Goal: Find specific fact: Find specific page/section

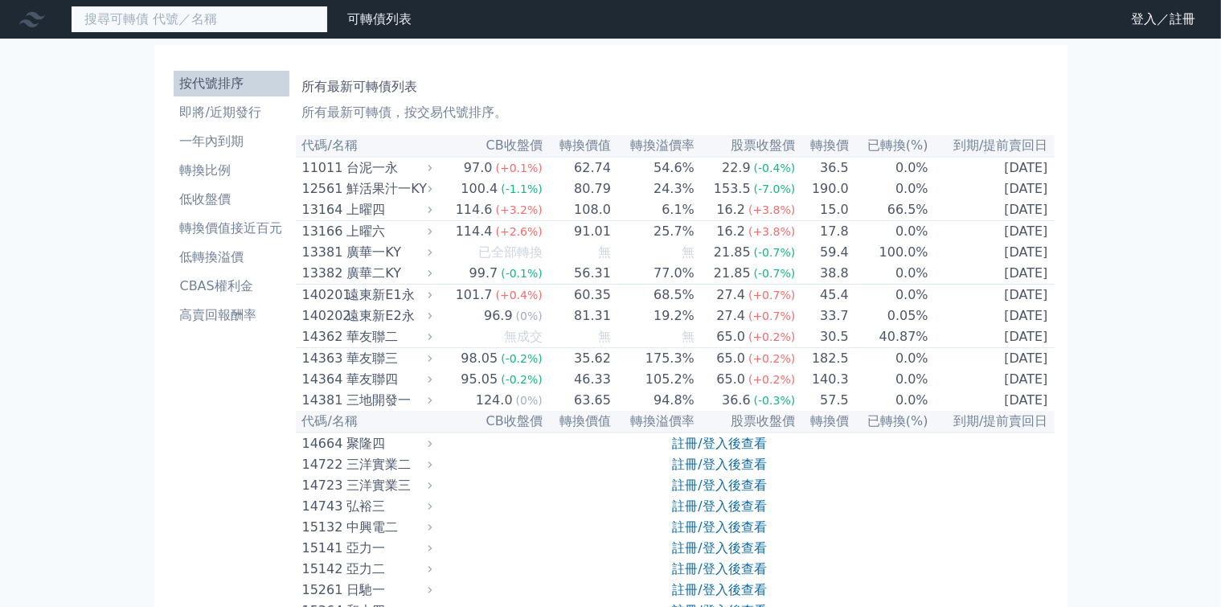
click at [141, 30] on input at bounding box center [199, 19] width 257 height 27
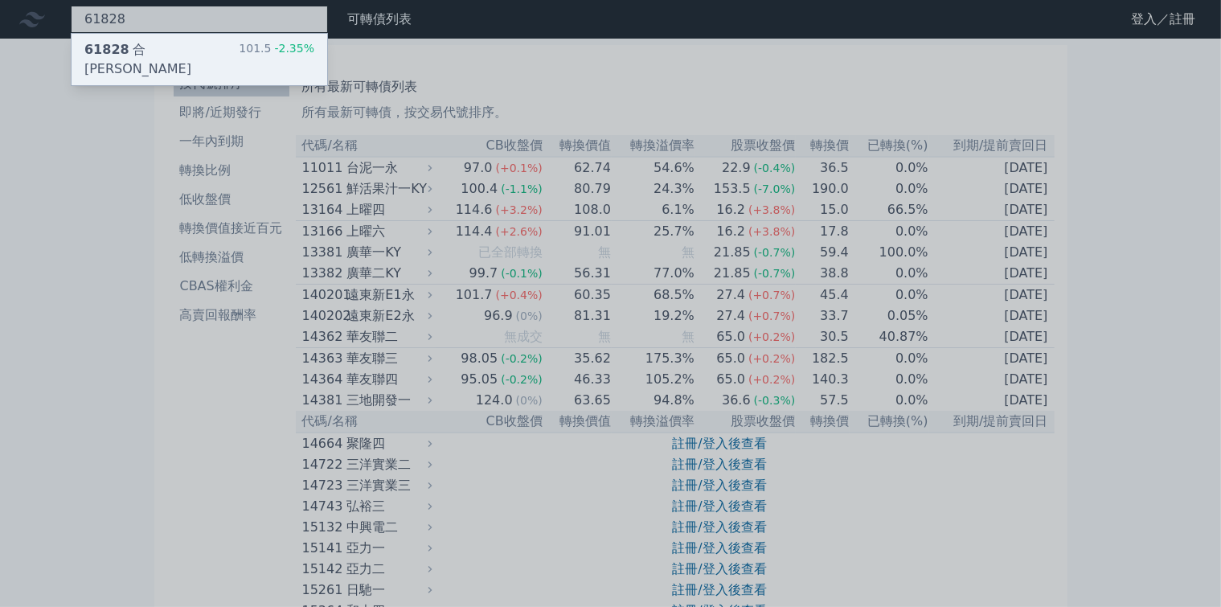
type input "61828"
click at [151, 45] on div "61828 合晶八 101.5 -2.35%" at bounding box center [200, 59] width 256 height 51
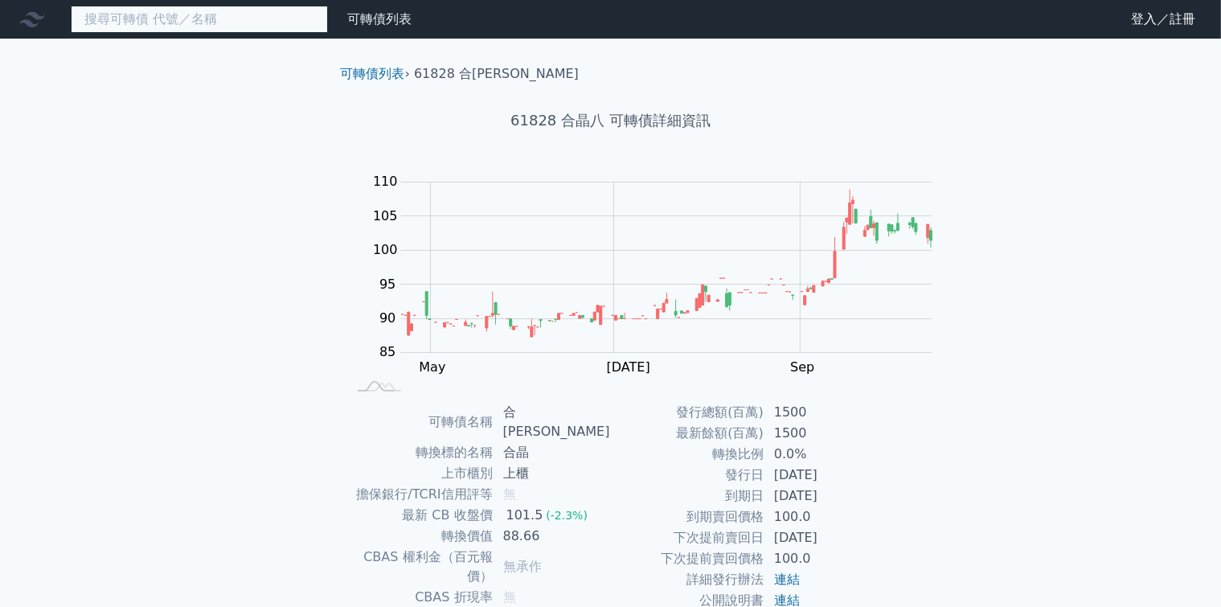
click at [199, 20] on input at bounding box center [199, 19] width 257 height 27
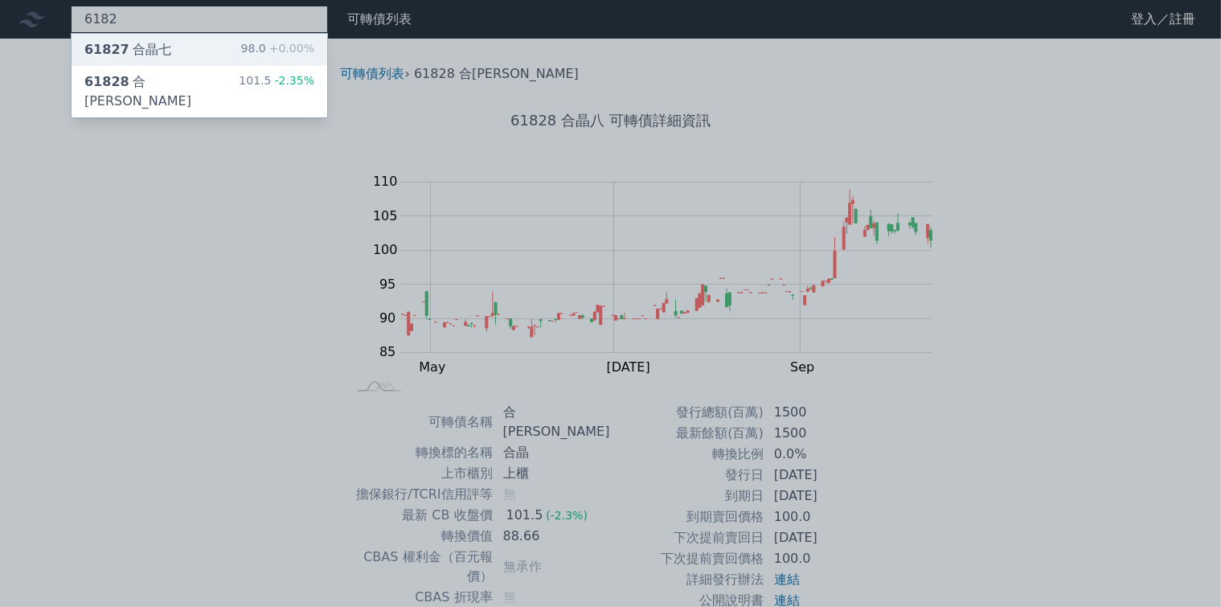
type input "6182"
click at [266, 46] on span "+0.00%" at bounding box center [290, 48] width 48 height 13
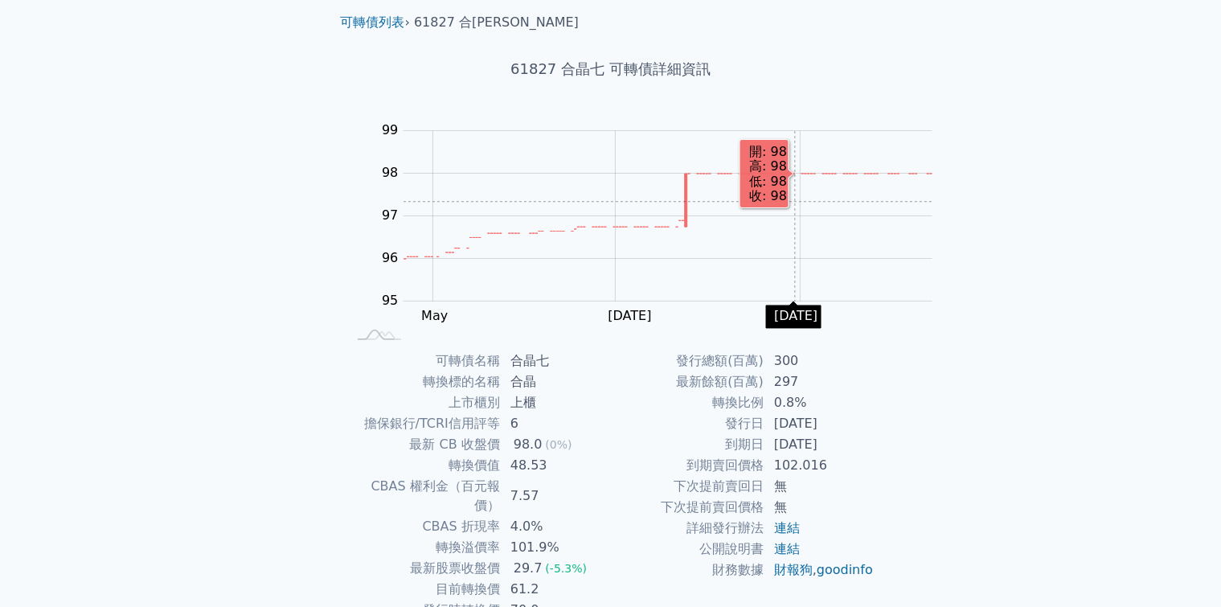
scroll to position [80, 0]
